Goal: Task Accomplishment & Management: Use online tool/utility

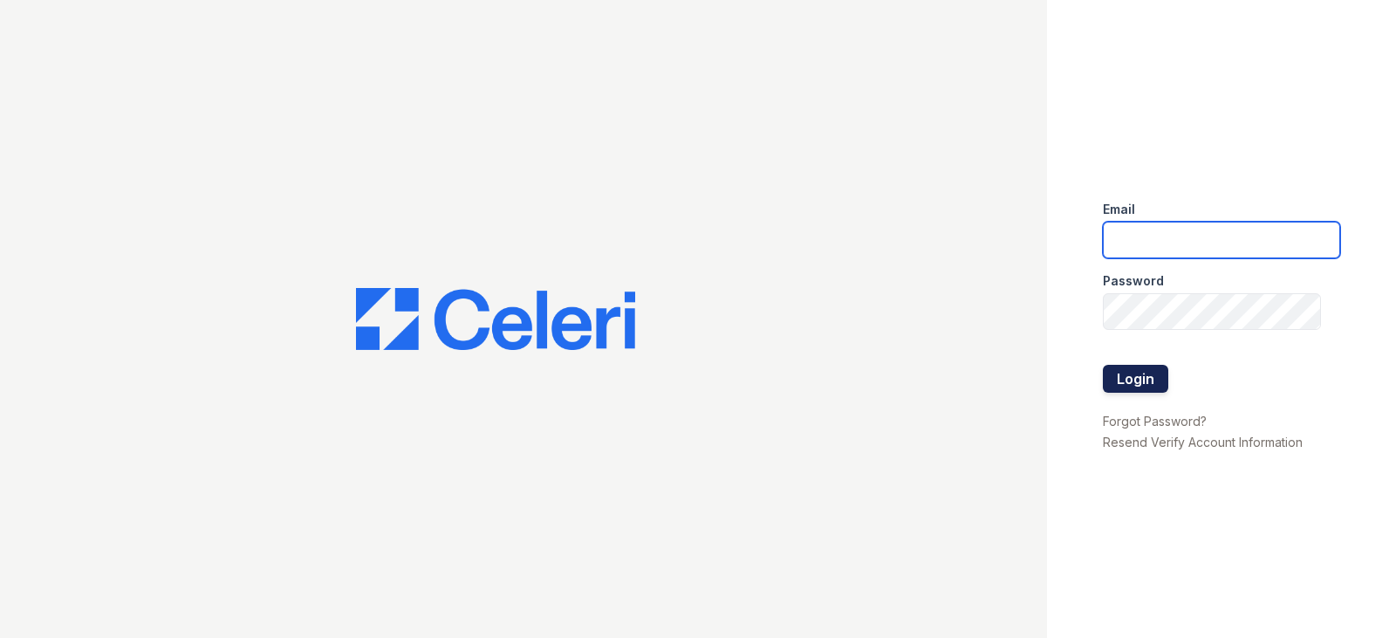
type input "[EMAIL_ADDRESS][DOMAIN_NAME]"
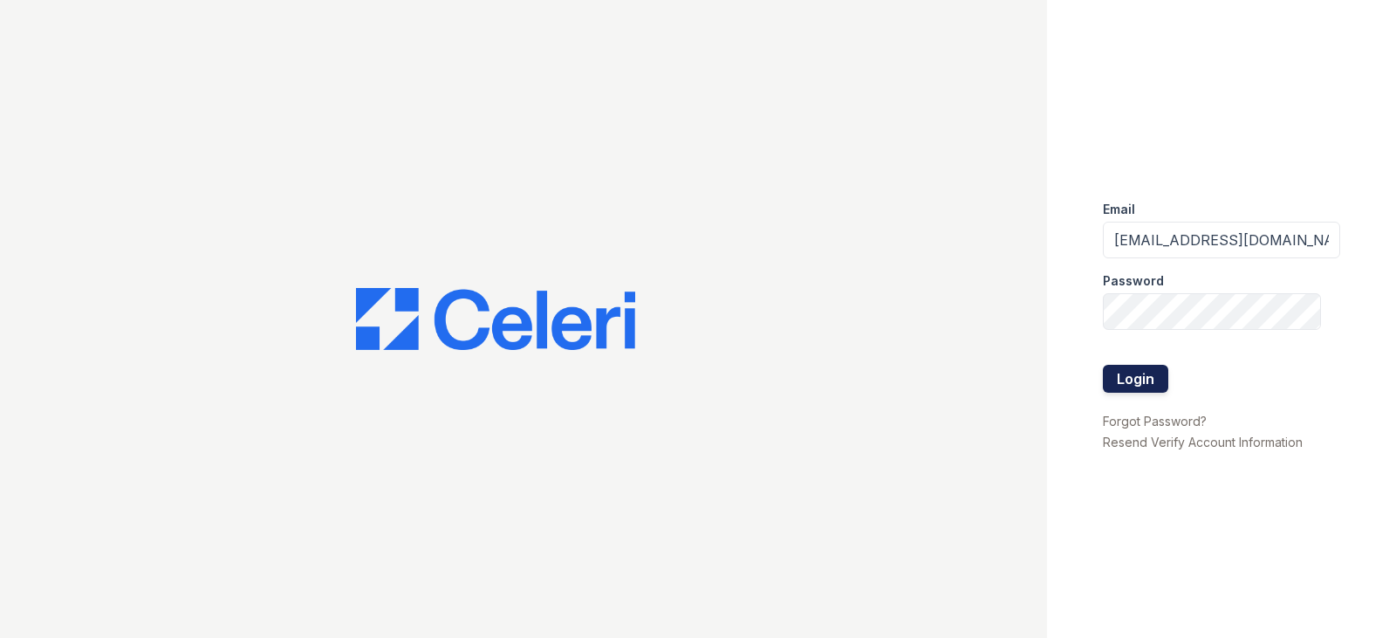
click at [1138, 380] on button "Login" at bounding box center [1135, 379] width 65 height 28
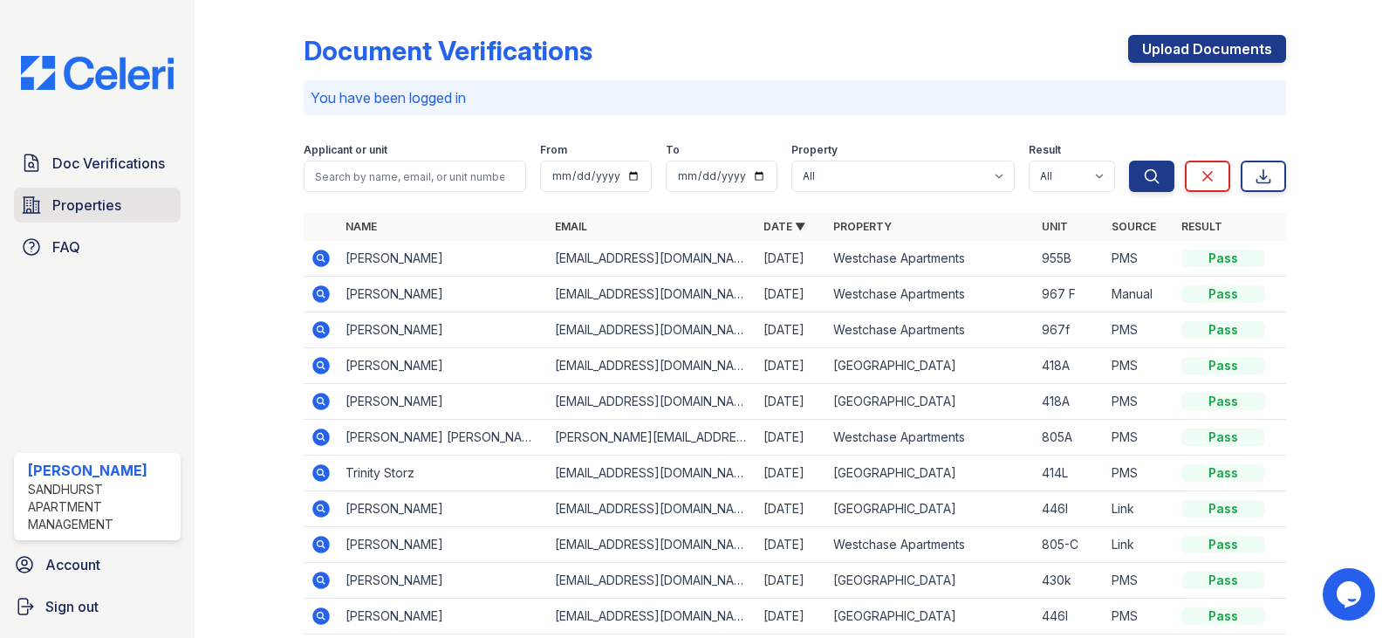
click at [127, 202] on link "Properties" at bounding box center [97, 205] width 167 height 35
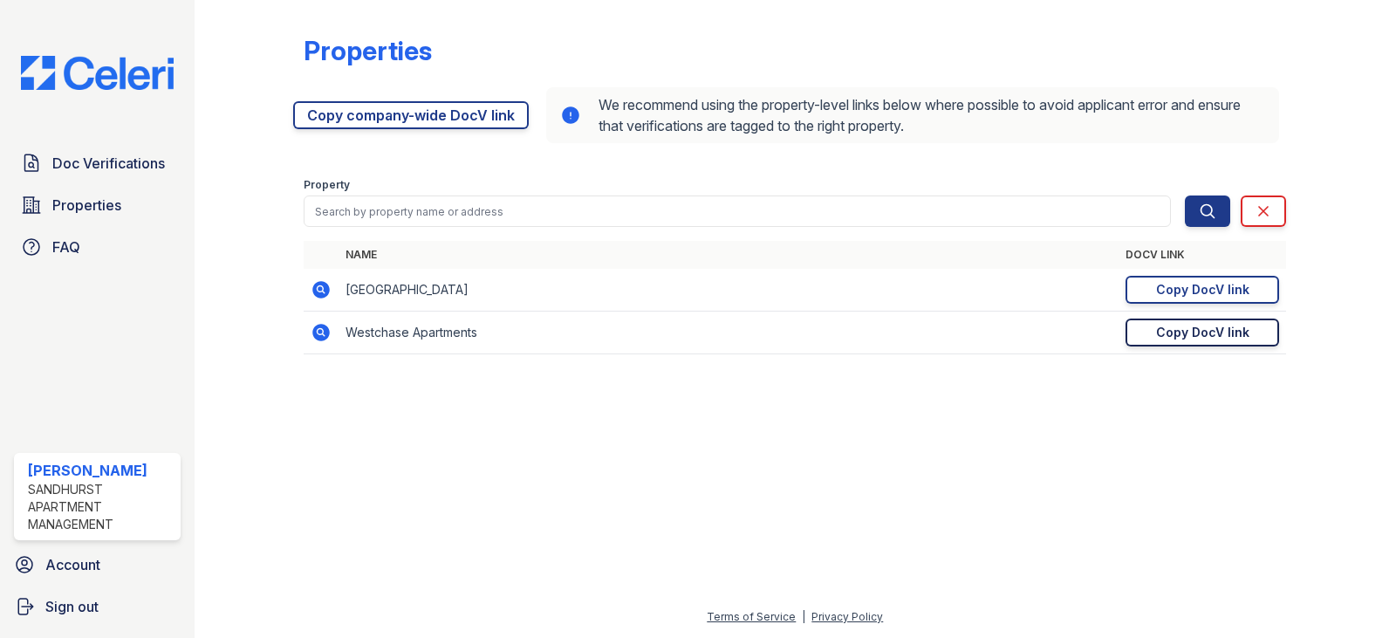
click at [1187, 331] on div "Copy DocV link" at bounding box center [1202, 332] width 93 height 17
